Goal: Find specific page/section: Find specific page/section

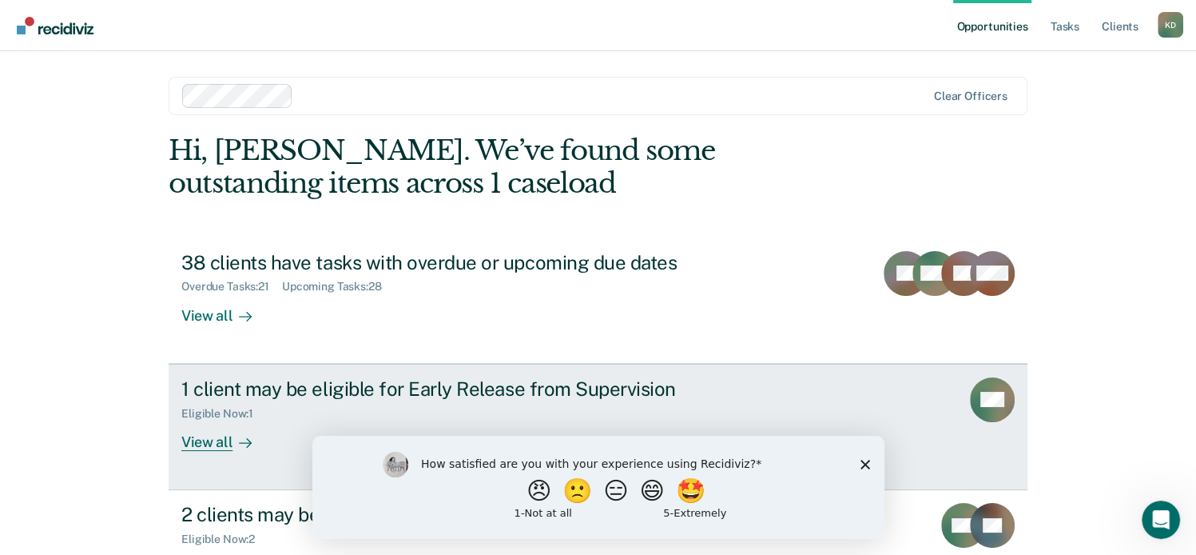
scroll to position [61, 0]
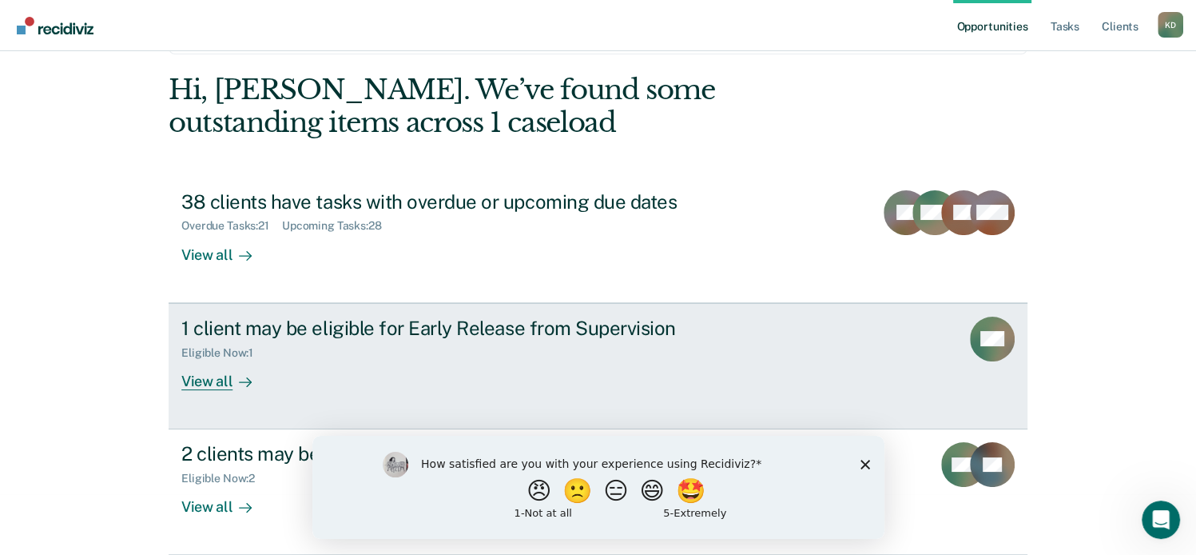
click at [208, 379] on div "View all" at bounding box center [225, 374] width 89 height 31
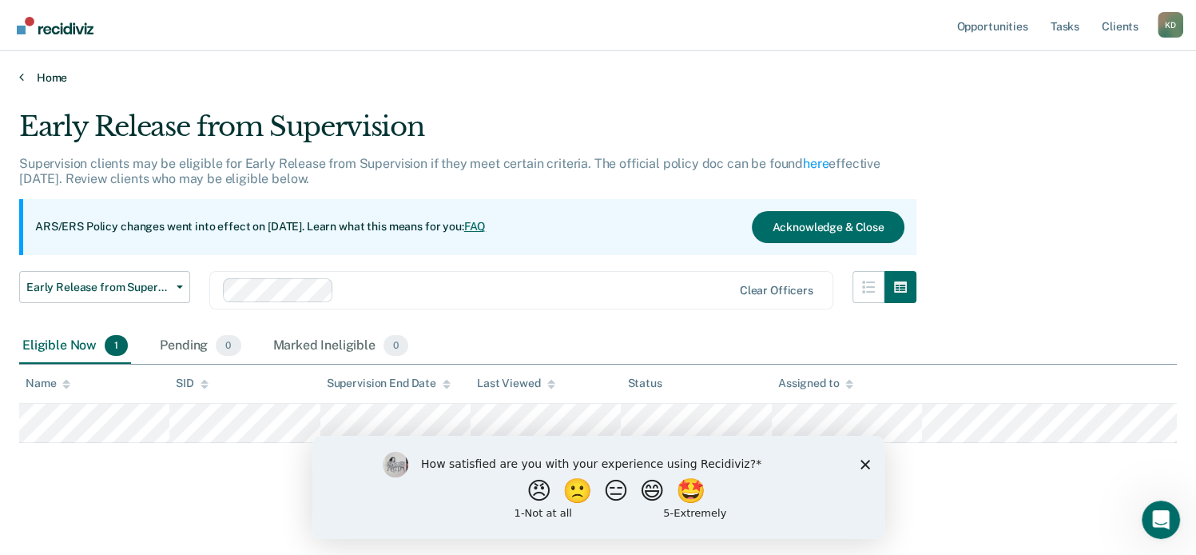
click at [54, 77] on link "Home" at bounding box center [598, 77] width 1158 height 14
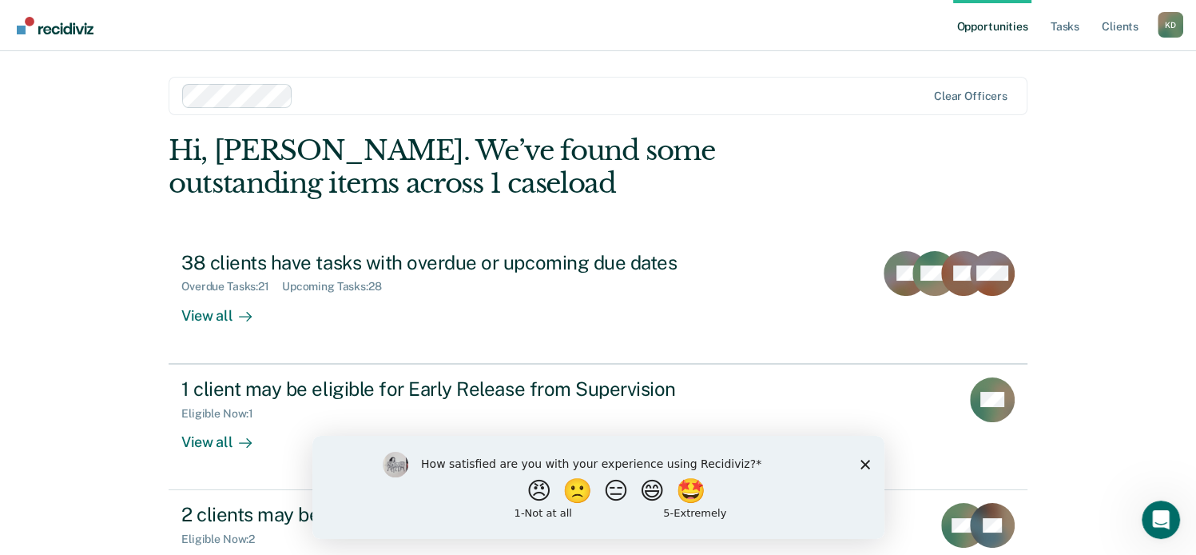
scroll to position [125, 0]
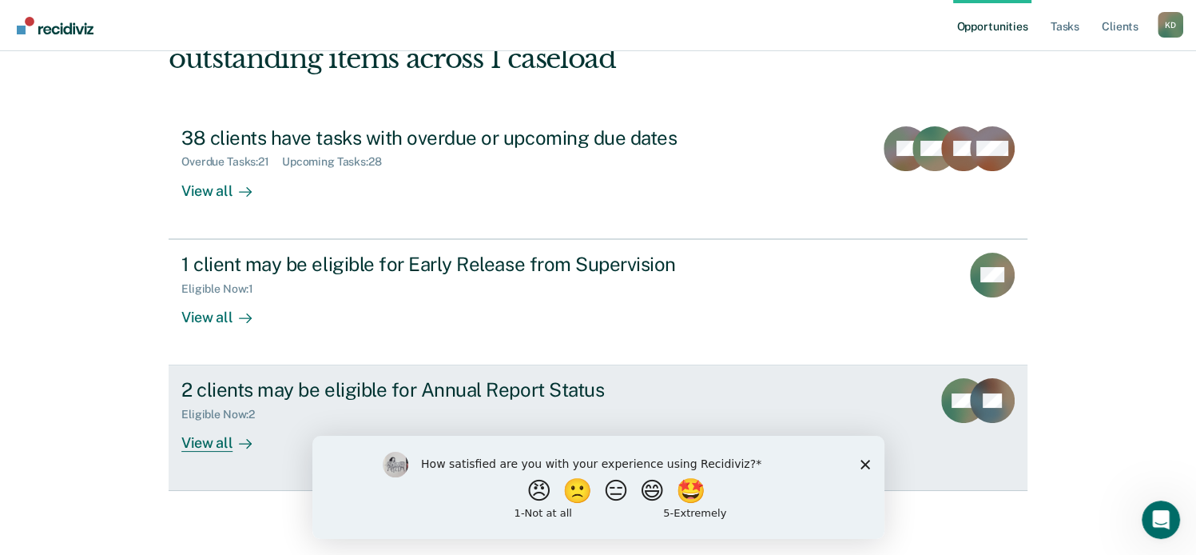
click at [233, 436] on div at bounding box center [242, 443] width 19 height 18
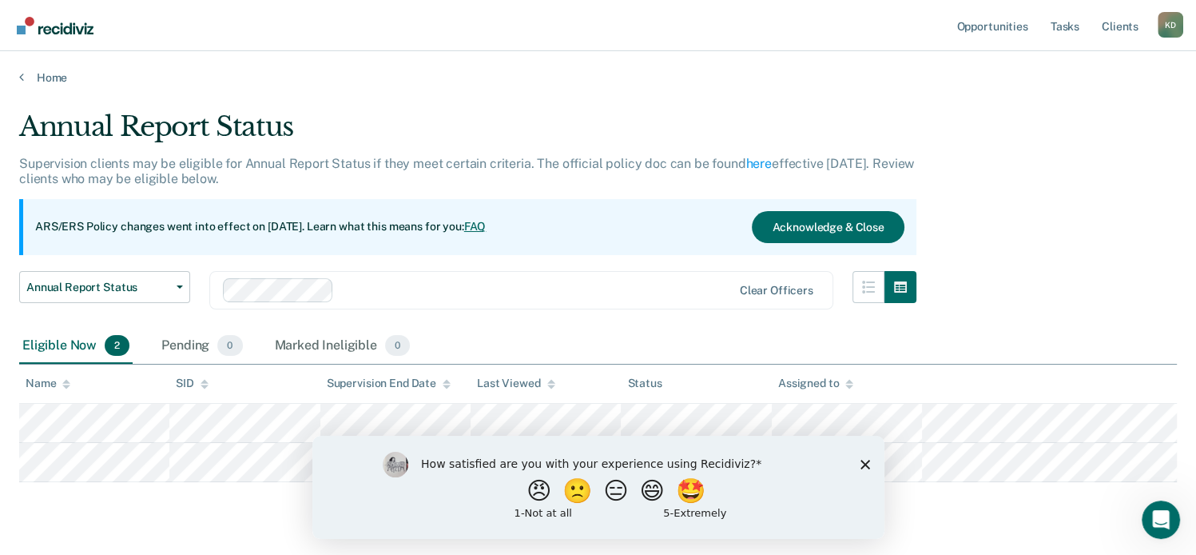
click at [864, 465] on polygon "Close survey" at bounding box center [865, 464] width 10 height 10
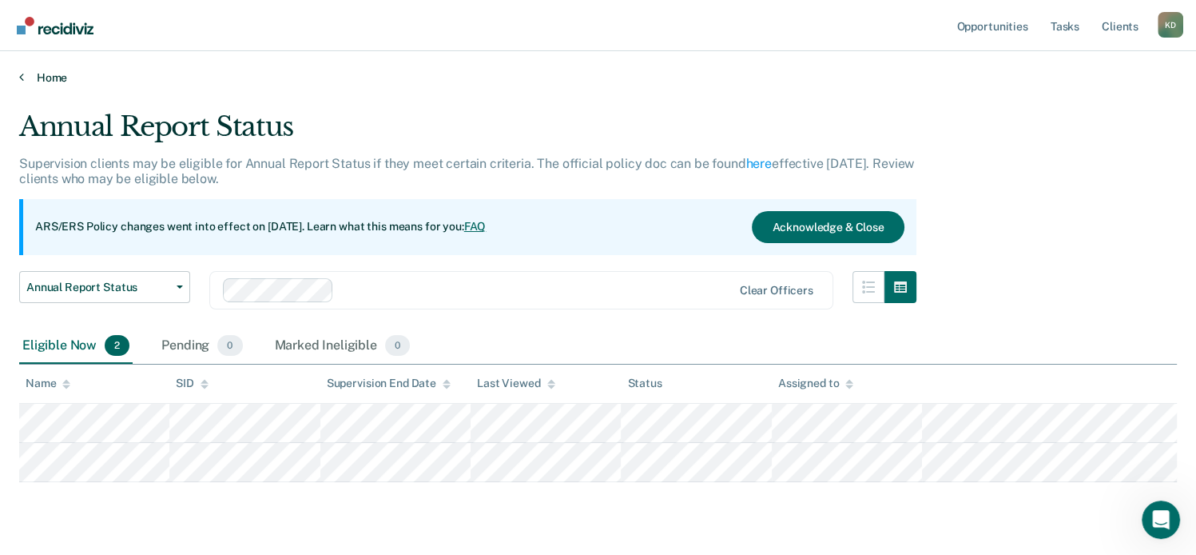
click at [46, 80] on link "Home" at bounding box center [598, 77] width 1158 height 14
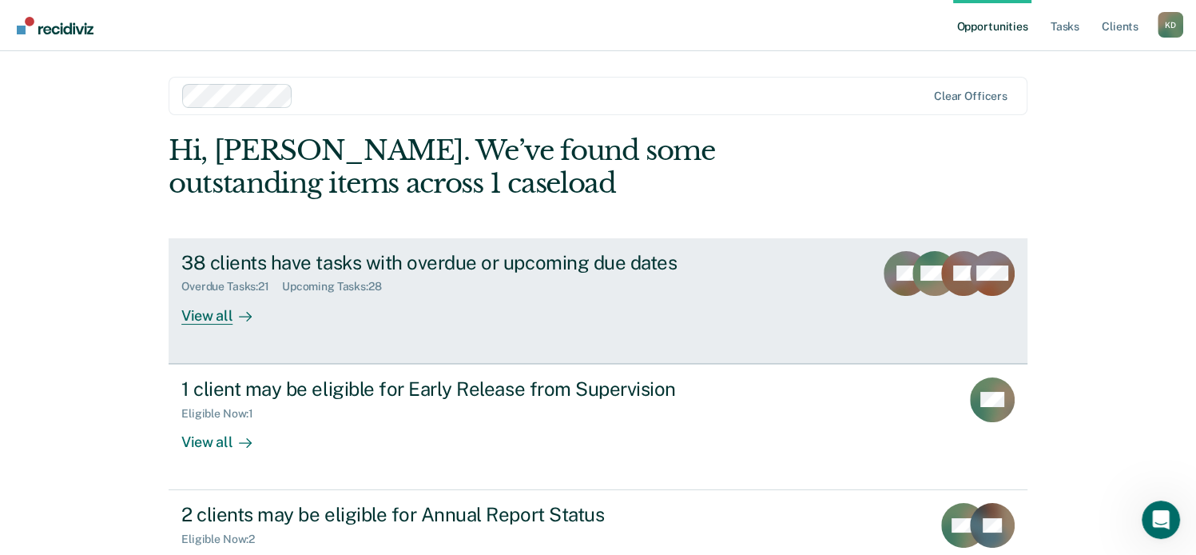
click at [216, 311] on div "View all" at bounding box center [225, 308] width 89 height 31
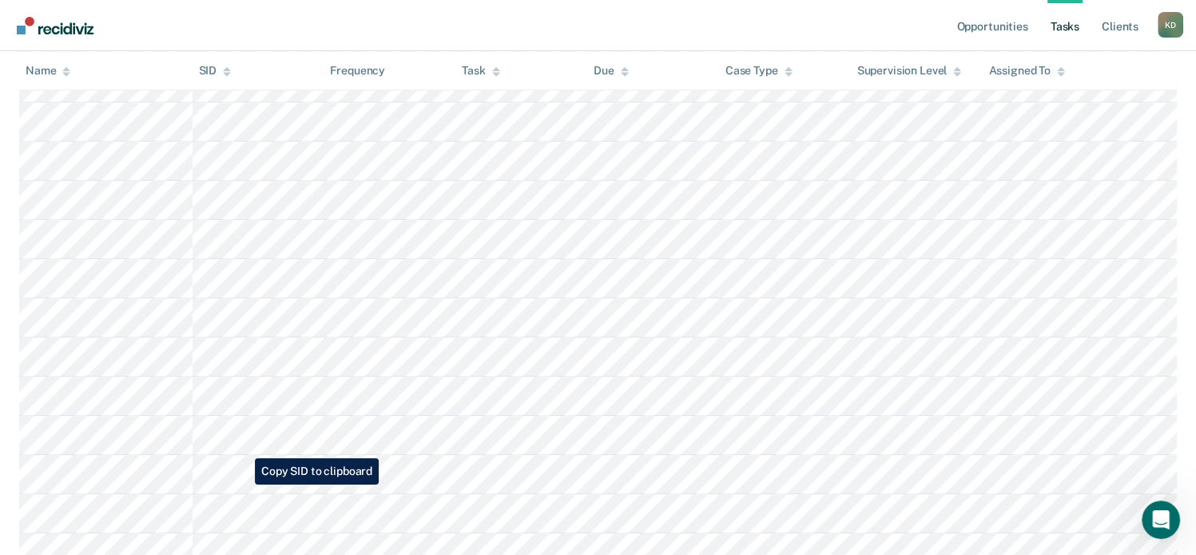
scroll to position [1466, 0]
